Goal: Task Accomplishment & Management: Complete application form

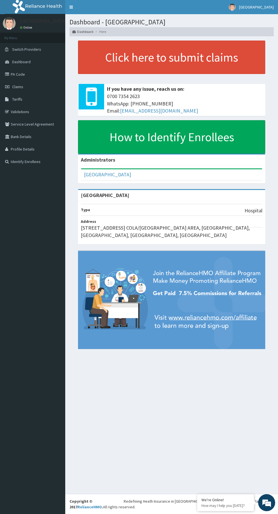
click at [17, 75] on link "PA Code" at bounding box center [32, 74] width 65 height 12
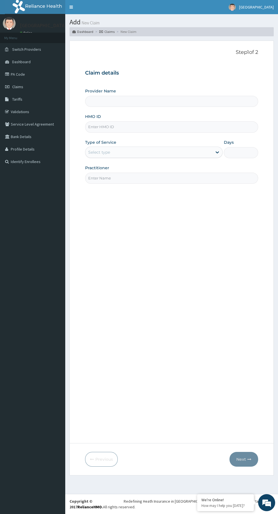
type input "[GEOGRAPHIC_DATA]"
click at [148, 104] on input "[GEOGRAPHIC_DATA]" at bounding box center [171, 101] width 173 height 11
click at [149, 129] on input "HMO ID" at bounding box center [171, 126] width 173 height 11
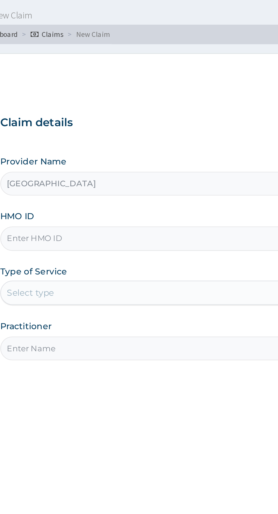
paste input "GHM/10022/A"
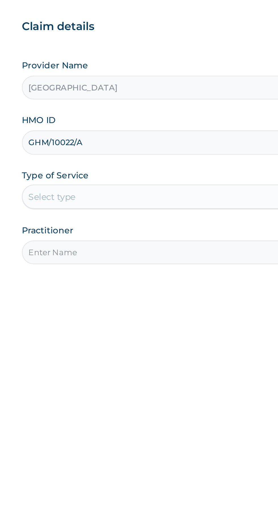
type input "GHM/10022/A"
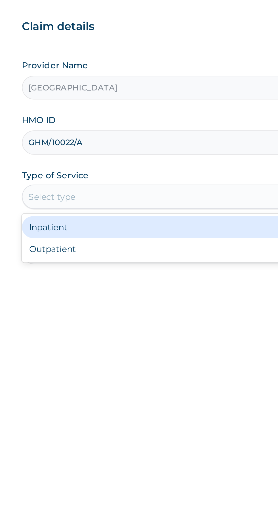
click at [149, 181] on div "Outpatient" at bounding box center [153, 176] width 137 height 10
type input "1"
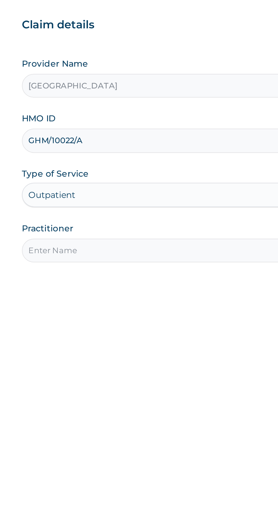
click at [148, 179] on input "Practitioner" at bounding box center [171, 178] width 173 height 11
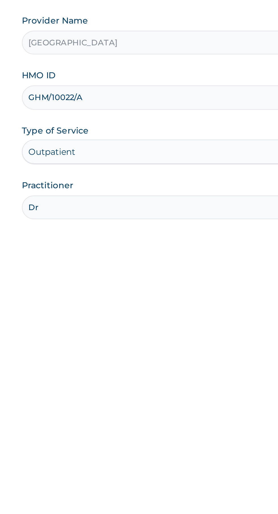
type input "Dr Hamzat"
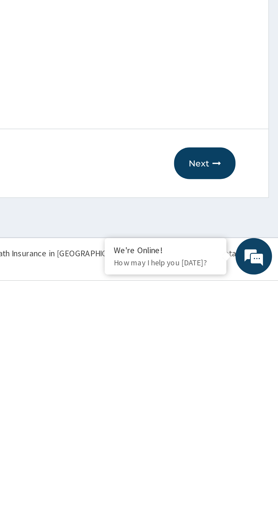
click at [245, 458] on button "Next" at bounding box center [243, 459] width 29 height 15
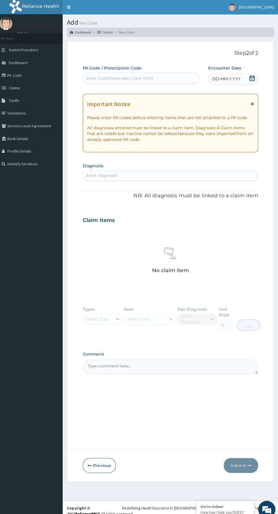
click at [235, 79] on span "DD-MM-YYYY" at bounding box center [227, 78] width 28 height 6
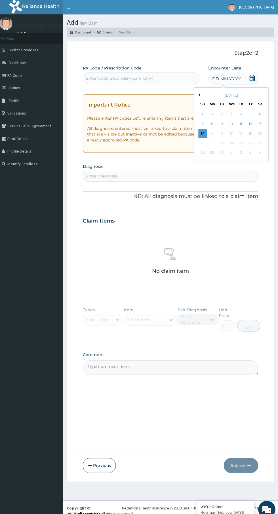
click at [252, 78] on icon at bounding box center [252, 77] width 6 height 6
click at [206, 133] on div "14" at bounding box center [203, 132] width 9 height 9
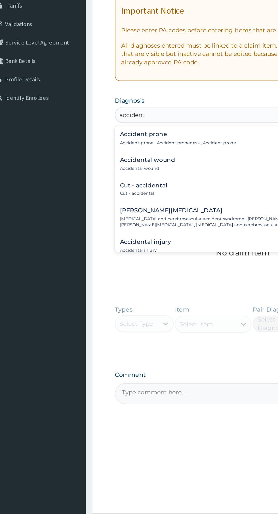
click at [109, 226] on p "Cut - accidental" at bounding box center [104, 226] width 32 height 4
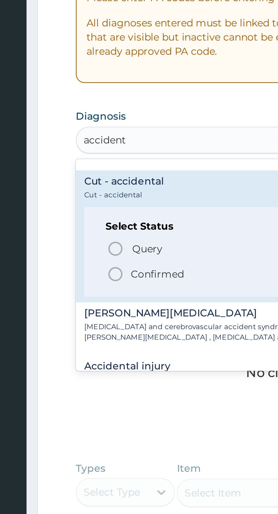
scroll to position [31, 0]
click at [109, 227] on p "Confirmed" at bounding box center [117, 227] width 21 height 6
type input "accident"
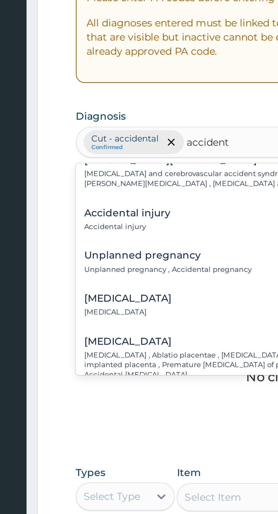
scroll to position [43, 0]
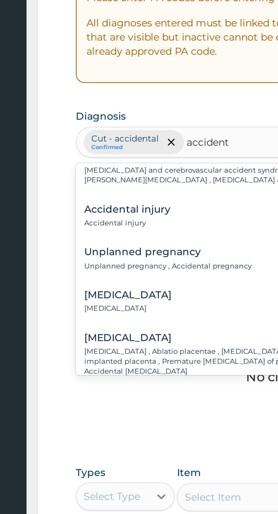
click at [112, 205] on p "Accidental injury" at bounding box center [105, 207] width 35 height 4
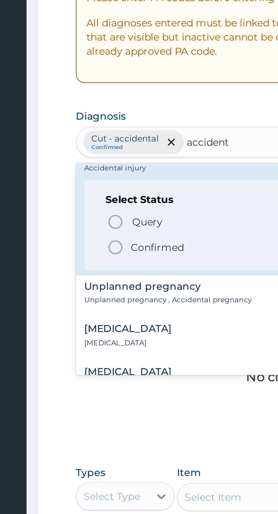
scroll to position [66, 0]
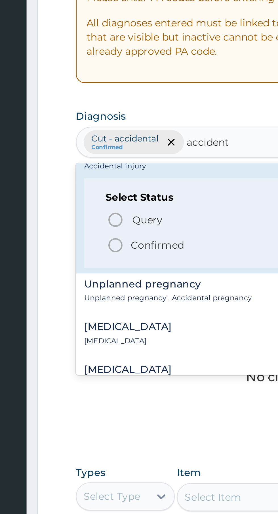
click at [102, 217] on icon "status option filled" at bounding box center [100, 215] width 7 height 7
type input "accident"
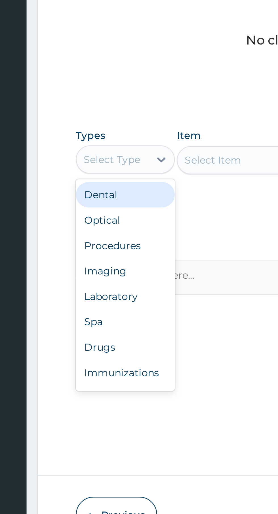
click at [109, 350] on div "Procedures" at bounding box center [105, 351] width 40 height 10
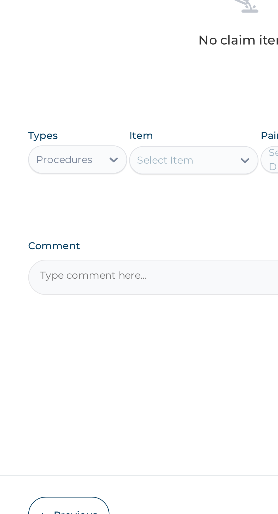
click at [74, 325] on form "Step 2 of 2 PA Code / Prescription Code Enter Code(Secondary Care Only) Encount…" at bounding box center [171, 258] width 204 height 435
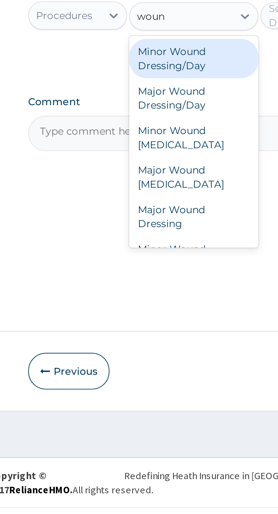
scroll to position [12, 0]
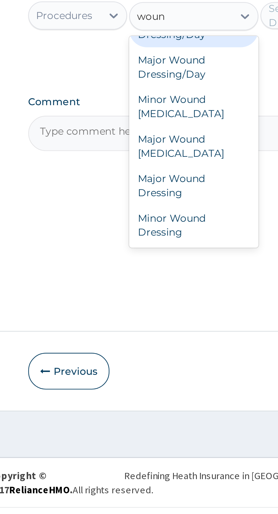
click at [150, 386] on div "Major Wound Dressing" at bounding box center [152, 385] width 52 height 16
type input "woun"
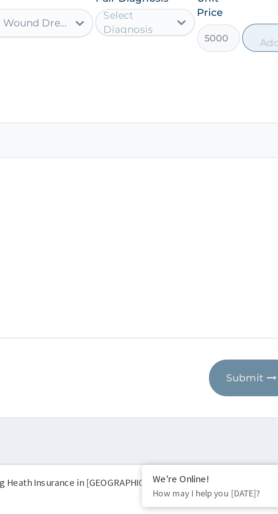
scroll to position [0, 0]
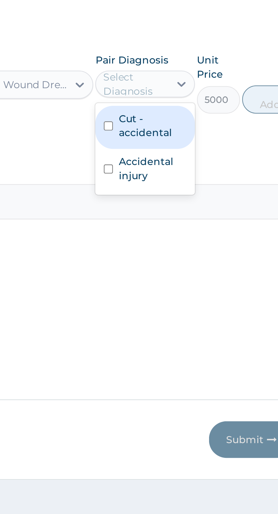
click at [206, 336] on label "Cut - accidental" at bounding box center [201, 332] width 27 height 11
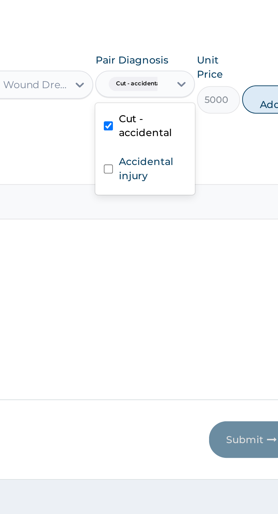
click at [199, 351] on label "Accidental injury" at bounding box center [201, 350] width 27 height 11
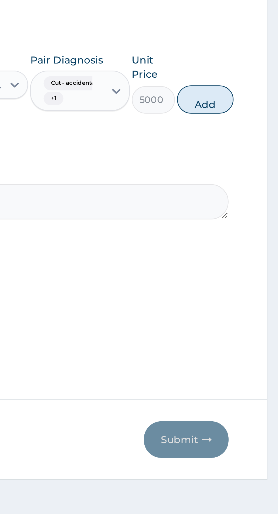
click at [249, 320] on button "Add" at bounding box center [248, 322] width 23 height 11
type input "0"
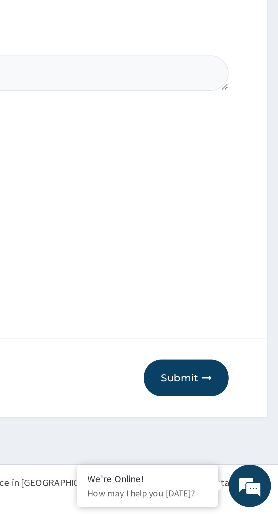
click at [240, 460] on button "Submit" at bounding box center [241, 459] width 34 height 15
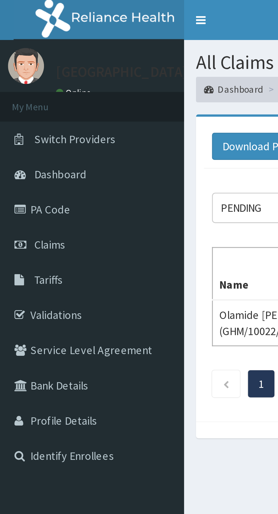
click at [18, 71] on link "PA Code" at bounding box center [32, 74] width 65 height 12
